Goal: Navigation & Orientation: Find specific page/section

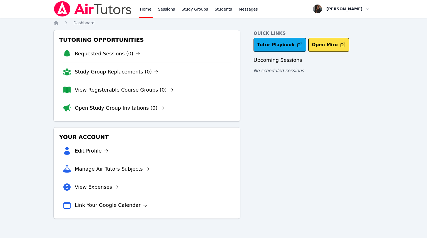
click at [114, 53] on link "Requested Sessions (0)" at bounding box center [107, 54] width 65 height 8
click at [119, 92] on link "View Registerable Course Groups (0)" at bounding box center [124, 90] width 99 height 8
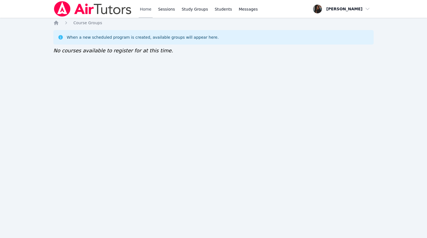
click at [147, 11] on link "Home" at bounding box center [146, 9] width 14 height 18
